Goal: Task Accomplishment & Management: Manage account settings

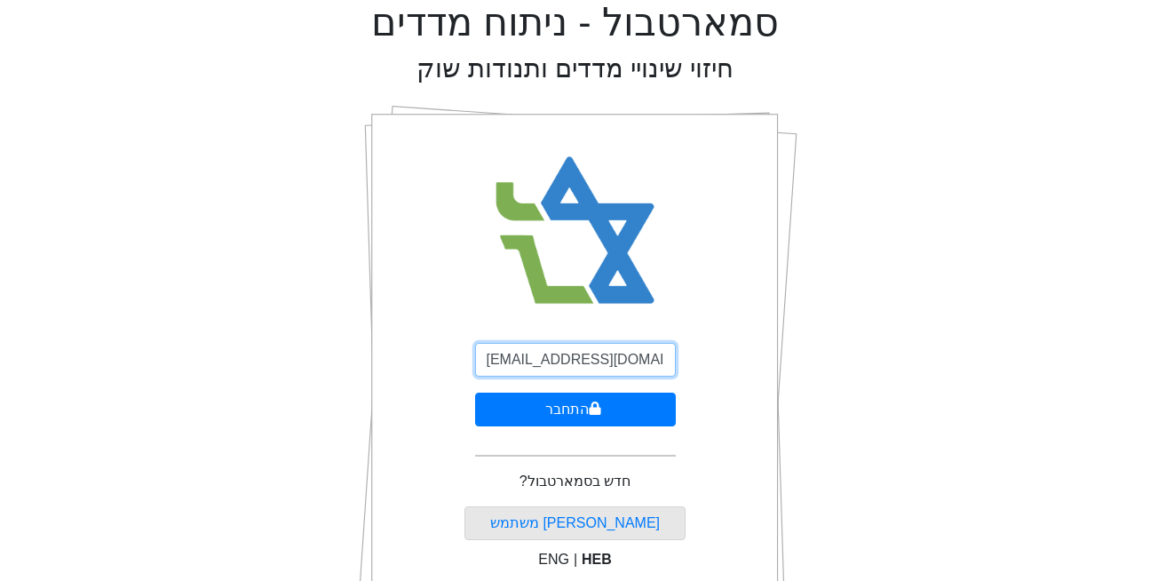
click at [570, 352] on input "[EMAIL_ADDRESS][DOMAIN_NAME]" at bounding box center [575, 360] width 201 height 34
type input "[EMAIL_ADDRESS][DOMAIN_NAME]"
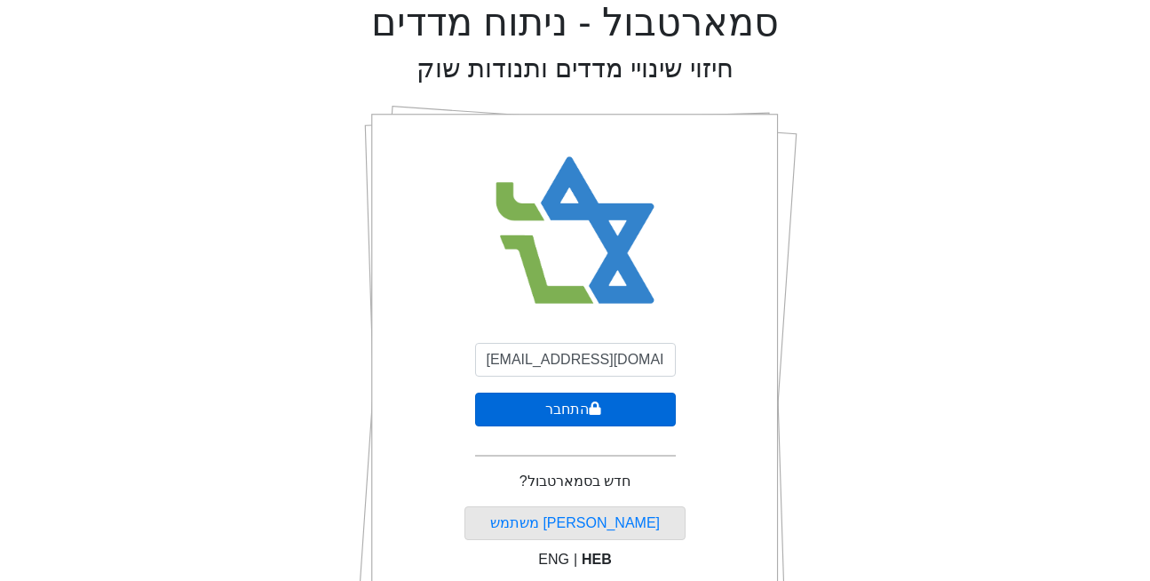
click at [569, 422] on button "התחבר" at bounding box center [575, 410] width 201 height 34
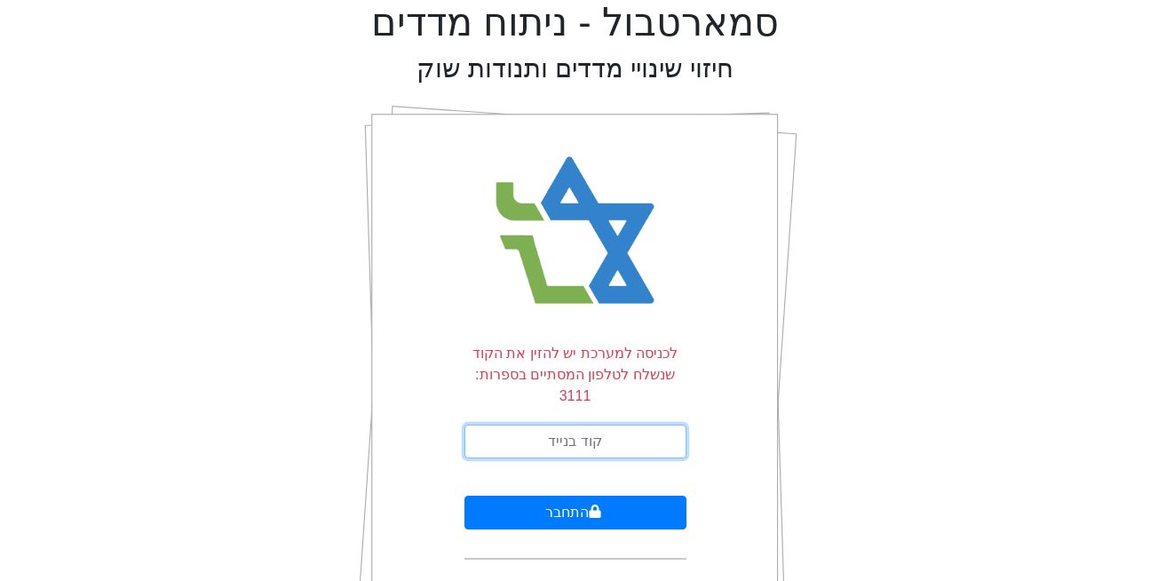
click at [507, 426] on input "text" at bounding box center [576, 442] width 222 height 34
type input "332225"
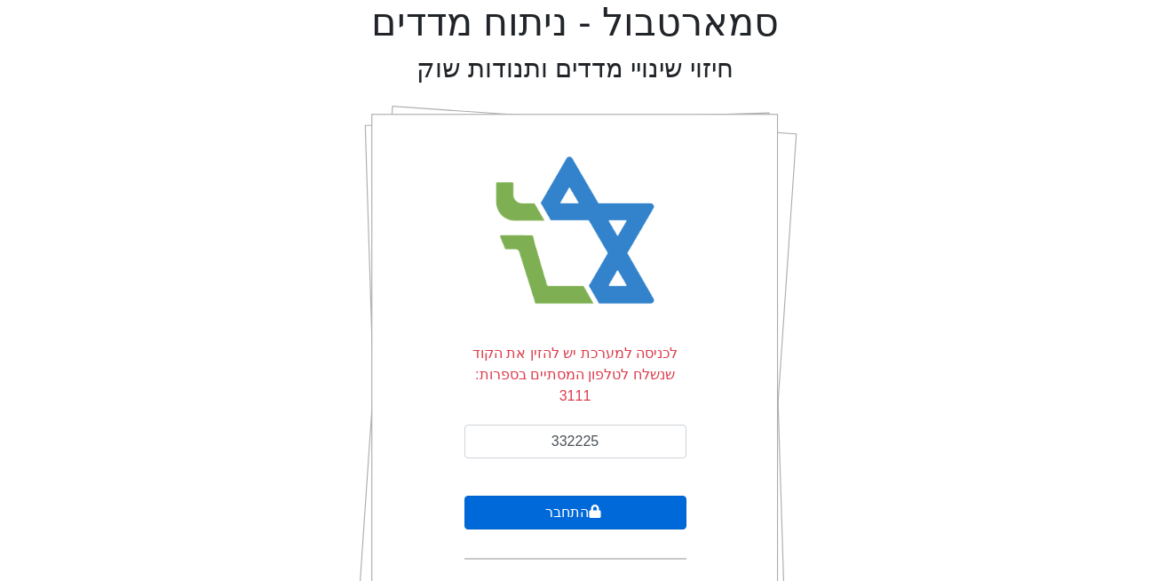
click at [579, 496] on button "התחבר" at bounding box center [576, 513] width 222 height 34
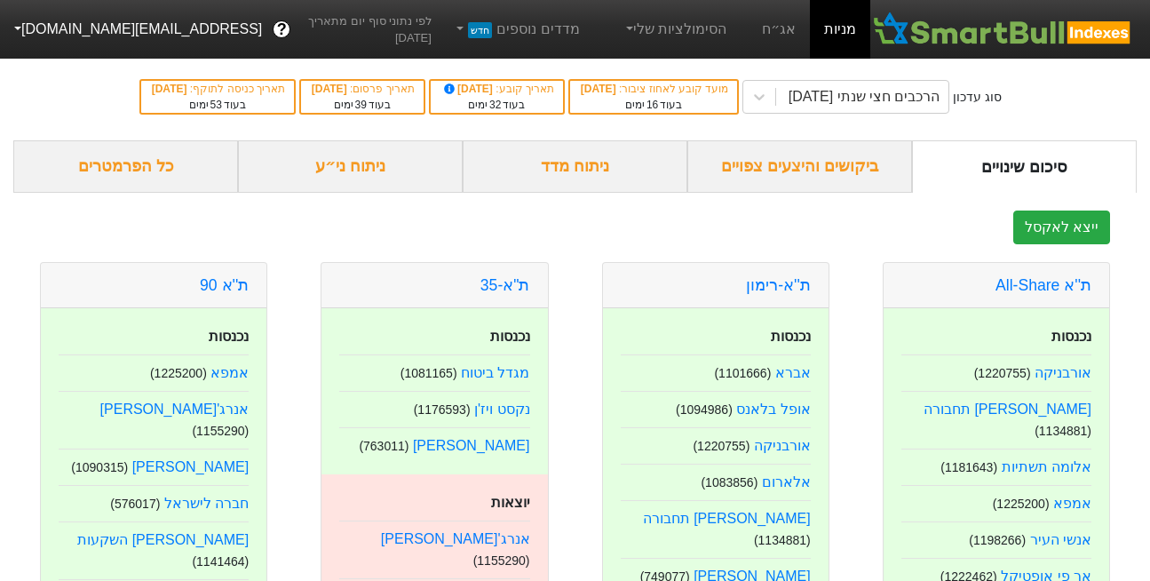
click at [83, 24] on button "[EMAIL_ADDRESS][DOMAIN_NAME]" at bounding box center [136, 29] width 273 height 32
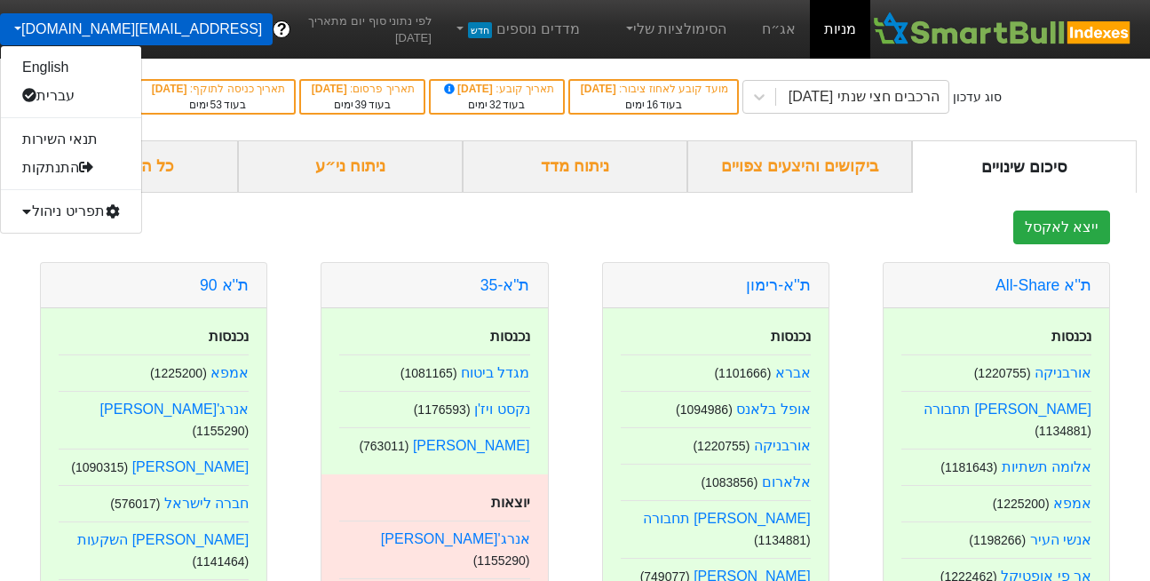
click at [75, 209] on div "תפריט ניהול" at bounding box center [71, 211] width 140 height 28
click at [86, 265] on link "משתמשים" at bounding box center [71, 268] width 140 height 28
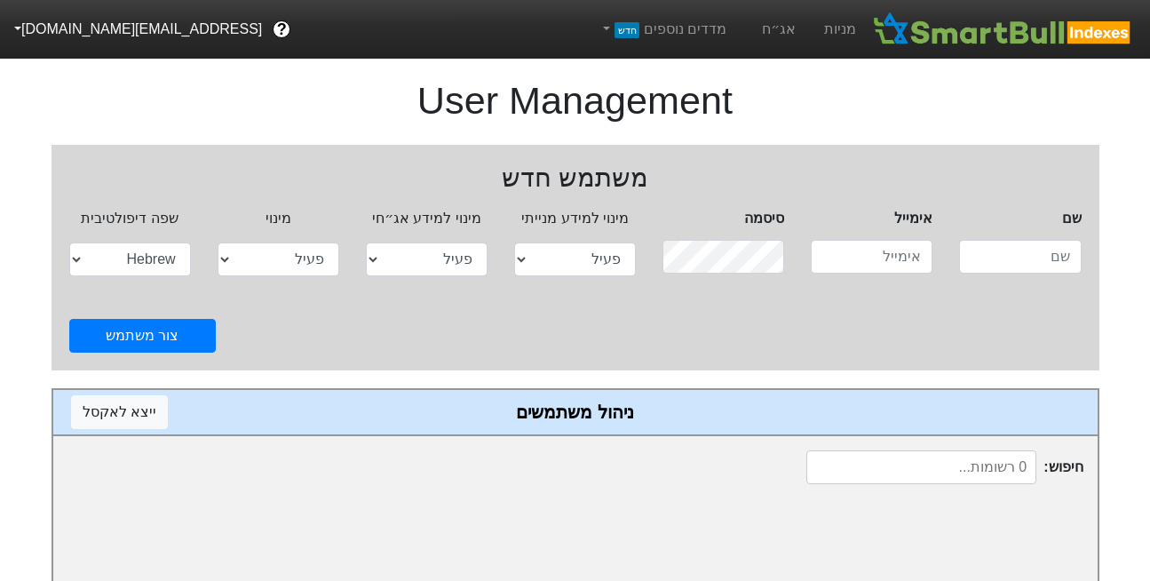
select select "active"
select select "hb"
type input "[EMAIL_ADDRESS][DOMAIN_NAME]"
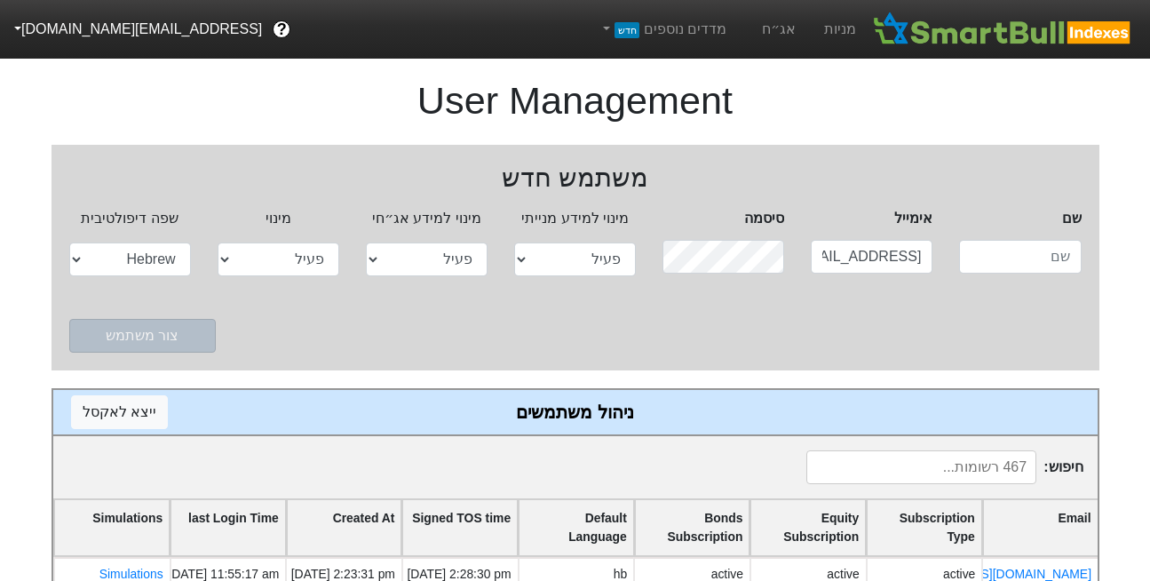
click at [970, 464] on input at bounding box center [922, 467] width 230 height 34
paste input "[EMAIL_ADDRESS][DOMAIN_NAME]"
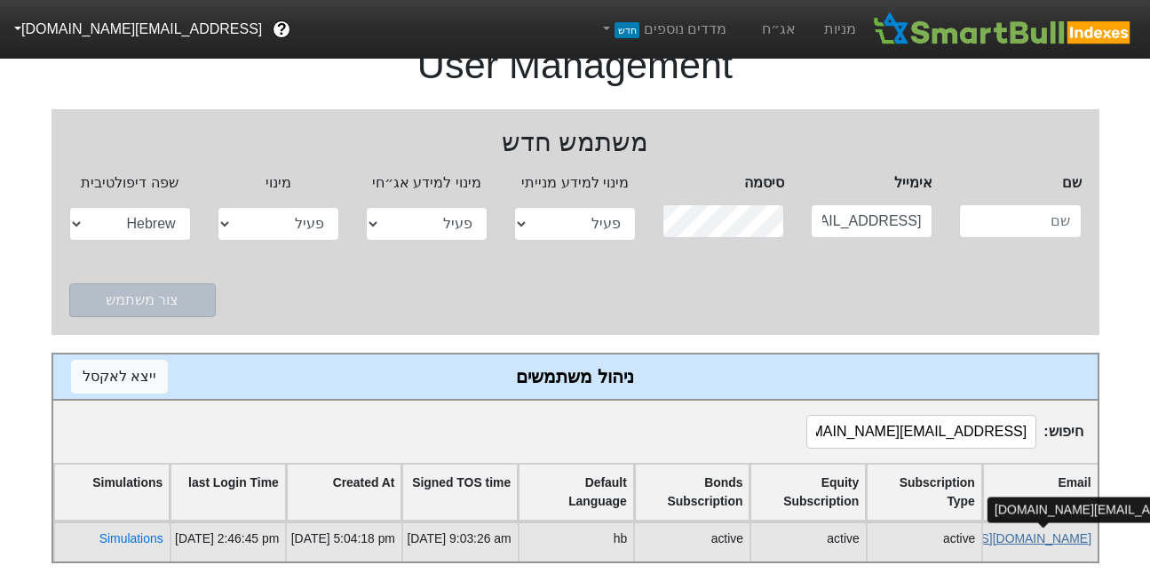
type input "[EMAIL_ADDRESS][DOMAIN_NAME]"
click at [1062, 531] on link "[EMAIL_ADDRESS][DOMAIN_NAME]" at bounding box center [987, 538] width 210 height 14
select select "active"
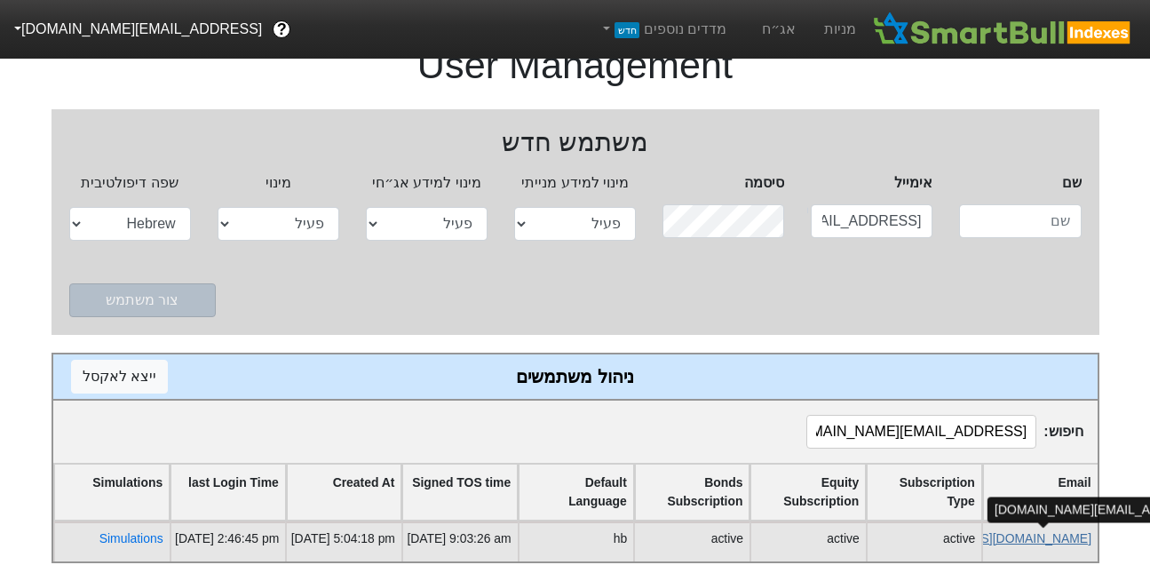
select select "hb"
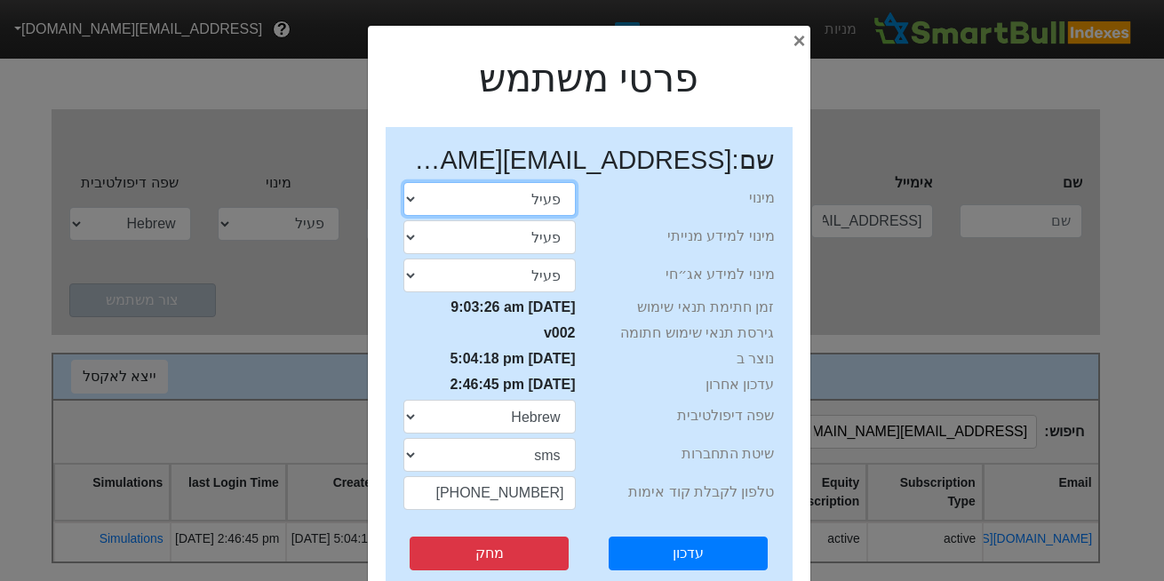
click at [531, 201] on select "התנסות פעיל חסום" at bounding box center [489, 199] width 172 height 34
select select "blocked"
click at [409, 182] on select "התנסות פעיל חסום" at bounding box center [489, 199] width 172 height 34
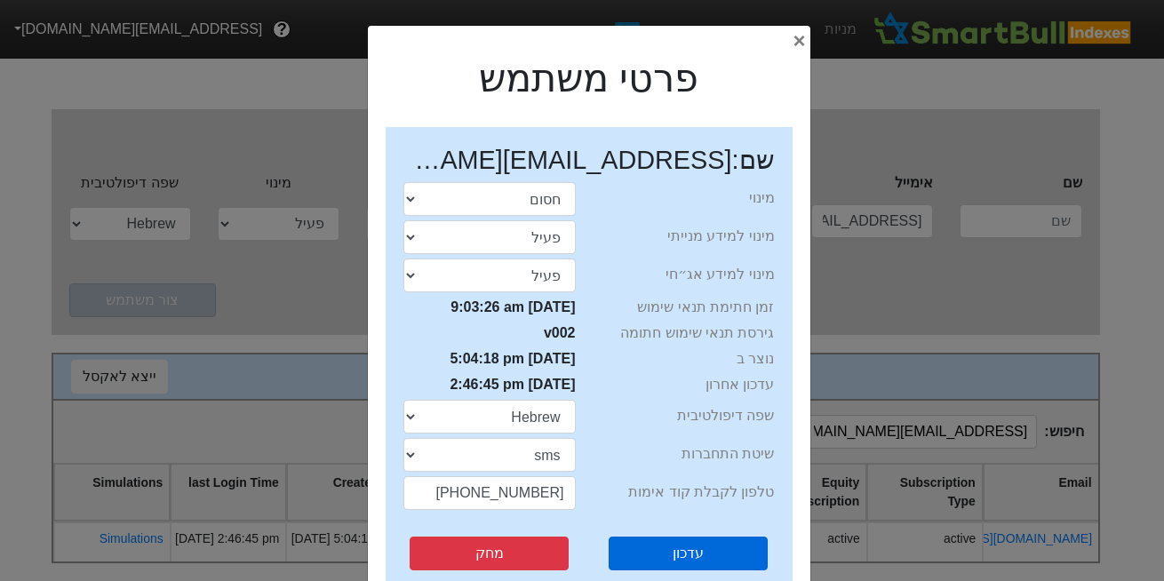
click at [659, 561] on button "עדכון" at bounding box center [688, 554] width 159 height 34
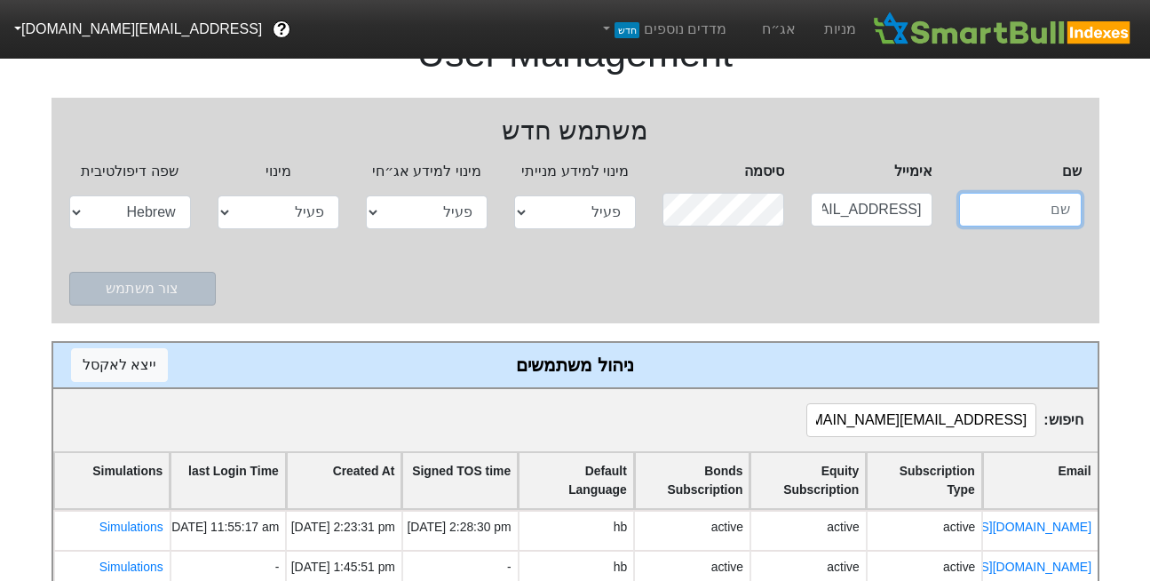
click at [1015, 212] on input "text" at bounding box center [1020, 210] width 122 height 34
paste input "[EMAIL_ADDRESS][DOMAIN_NAME]"
type input "[EMAIL_ADDRESS][DOMAIN_NAME]"
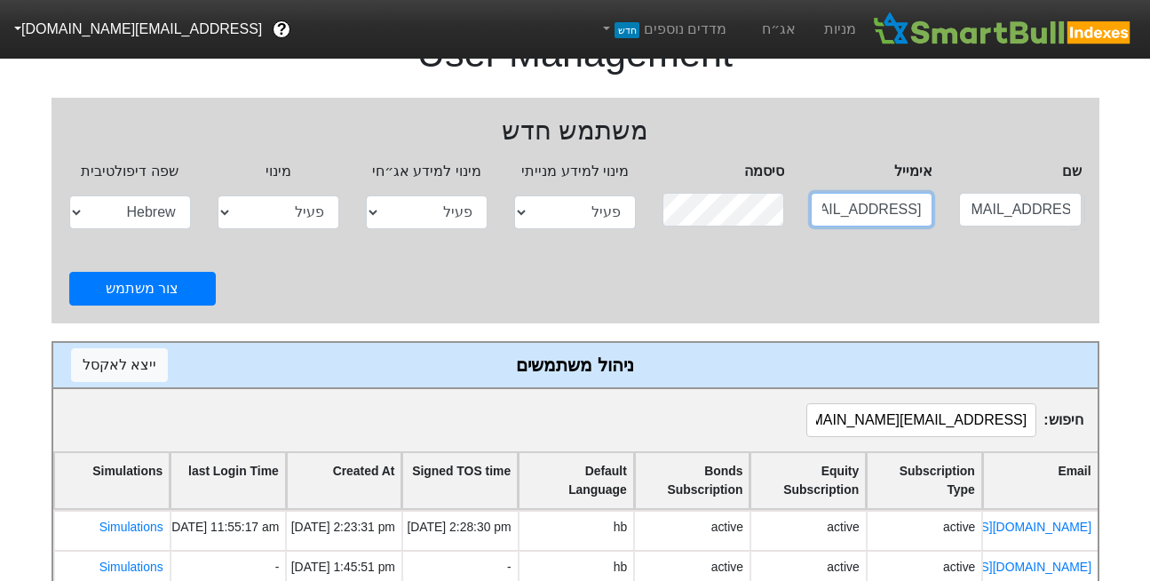
scroll to position [0, 0]
paste input "rinatda@tase"
type input "[EMAIL_ADDRESS][DOMAIN_NAME]"
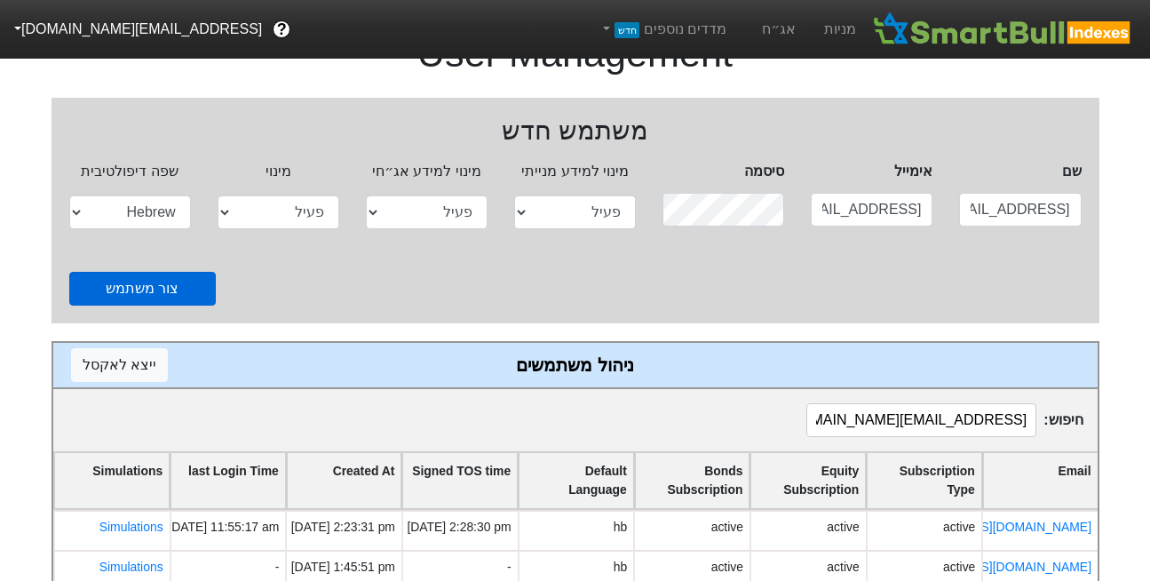
click at [165, 292] on button "צור משתמש" at bounding box center [142, 289] width 147 height 34
